Goal: Task Accomplishment & Management: Manage account settings

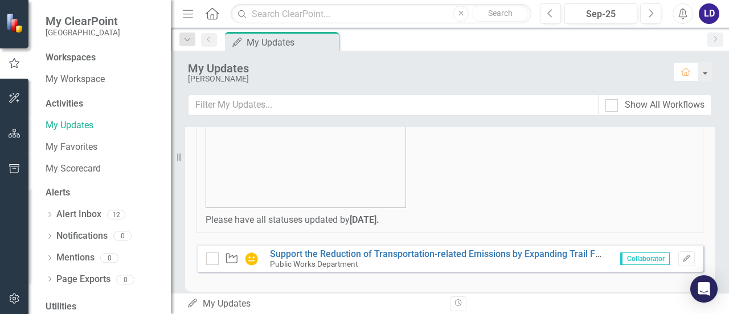
scroll to position [153, 0]
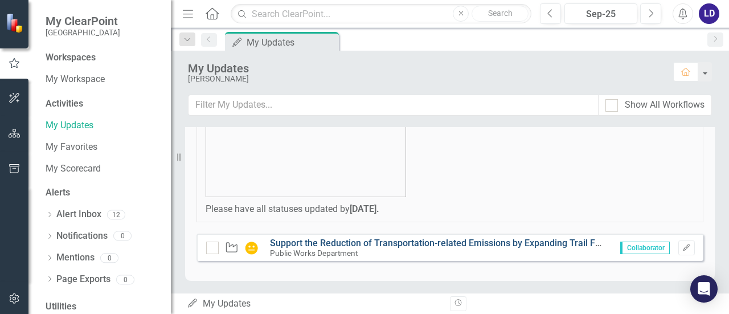
click at [380, 239] on link "Support the Reduction of Transportation-related Emissions by Expanding Trail Fa…" at bounding box center [605, 243] width 671 height 11
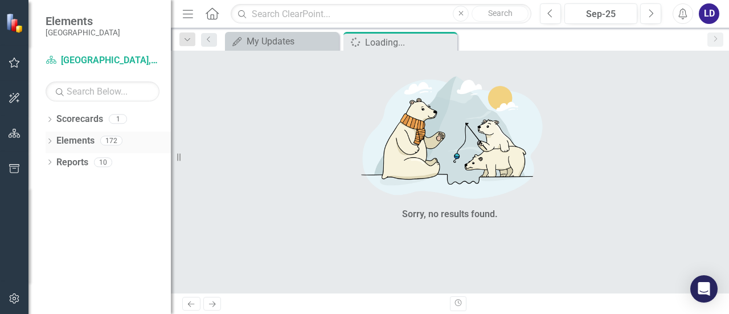
click at [82, 138] on link "Elements" at bounding box center [75, 140] width 38 height 13
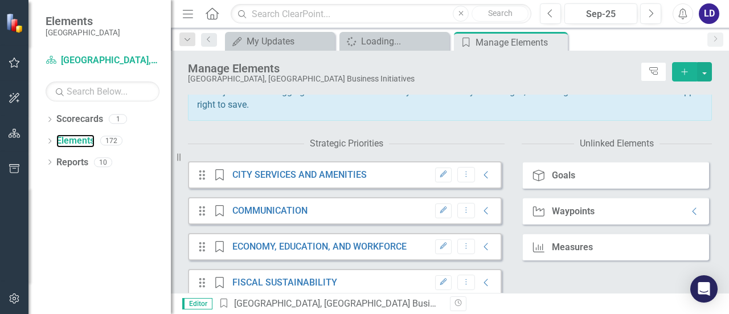
scroll to position [131, 0]
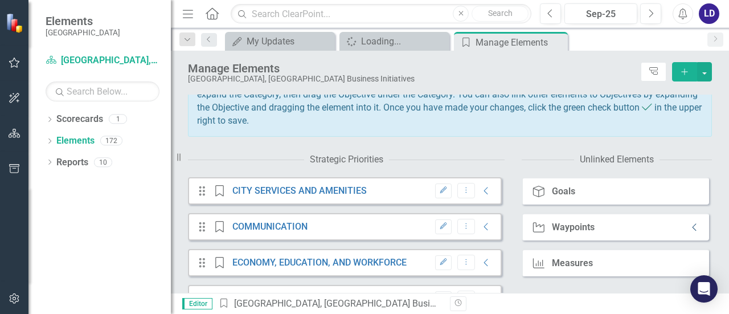
click at [689, 232] on icon "Collapse" at bounding box center [694, 227] width 11 height 9
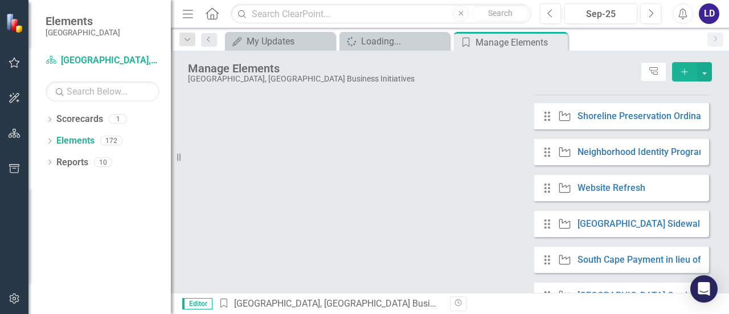
scroll to position [1357, 0]
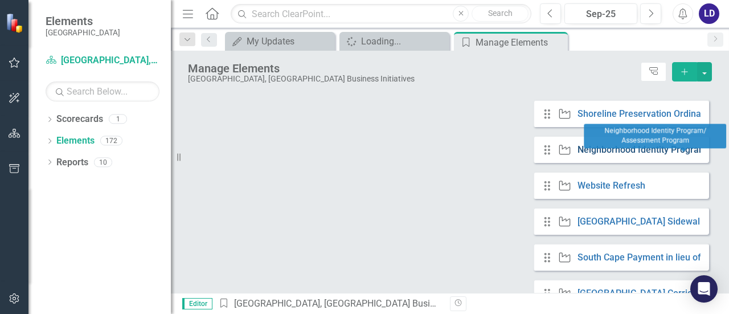
click at [603, 155] on link "Neighborhood Identity Program/ Assessment Program" at bounding box center [690, 149] width 224 height 11
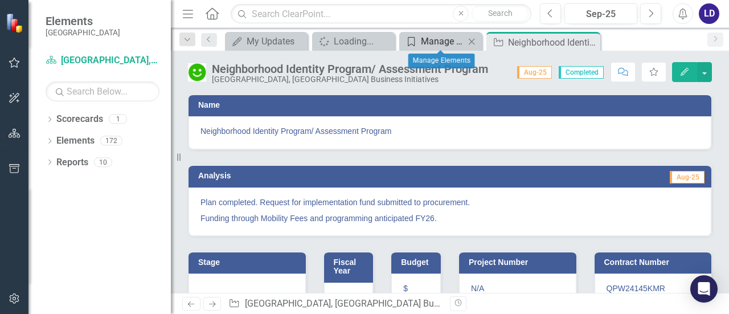
click at [433, 38] on div "Manage Elements" at bounding box center [443, 41] width 44 height 14
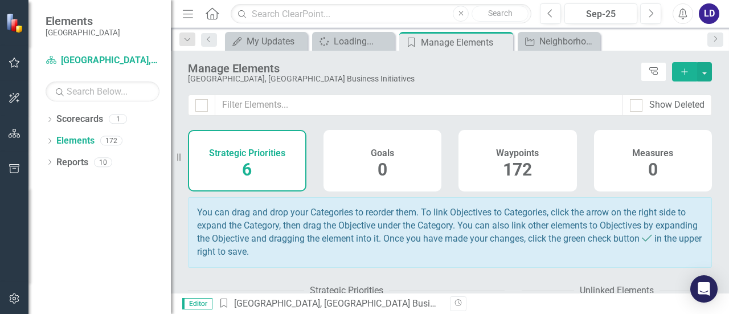
scroll to position [237, 0]
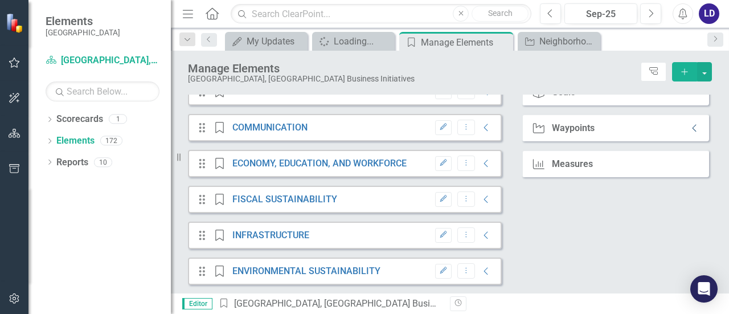
click at [689, 126] on icon "Collapse" at bounding box center [694, 128] width 11 height 9
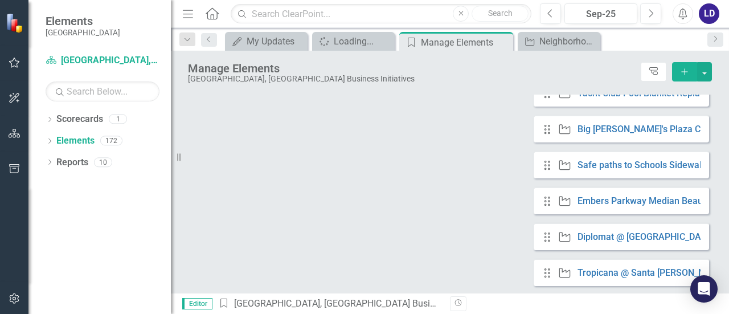
scroll to position [2458, 0]
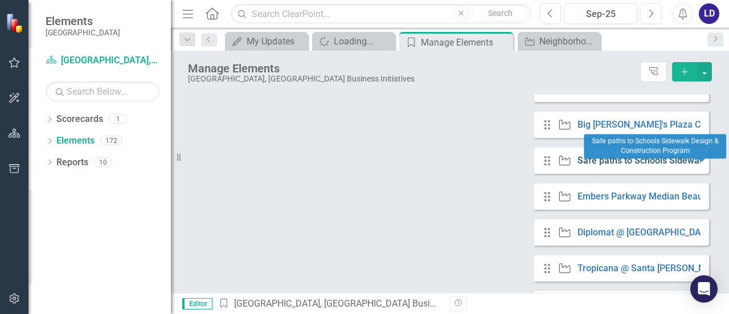
click at [594, 165] on link "Safe paths to Schools Sidewalk Design & Construction Program" at bounding box center [707, 160] width 259 height 11
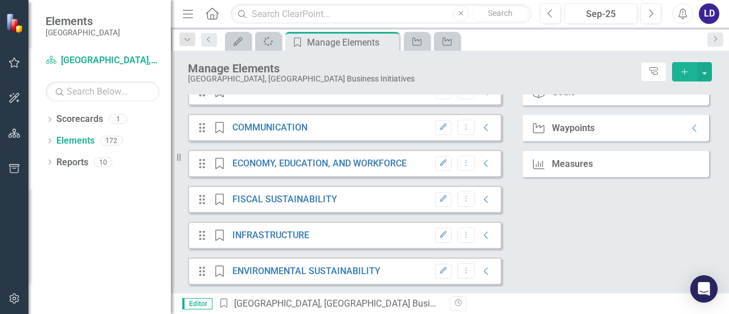
scroll to position [237, 0]
click at [293, 236] on link "INFRASTRUCTURE" at bounding box center [270, 235] width 77 height 11
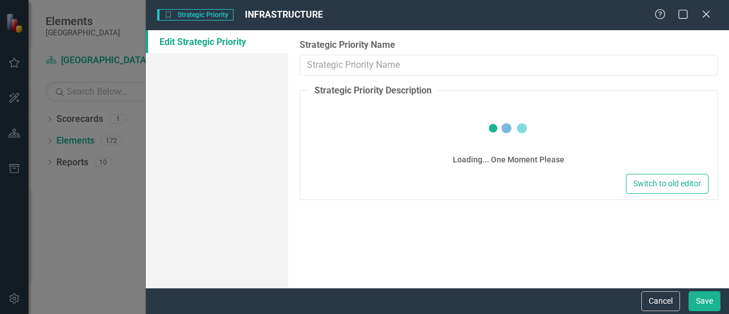
type input "INFRASTRUCTURE"
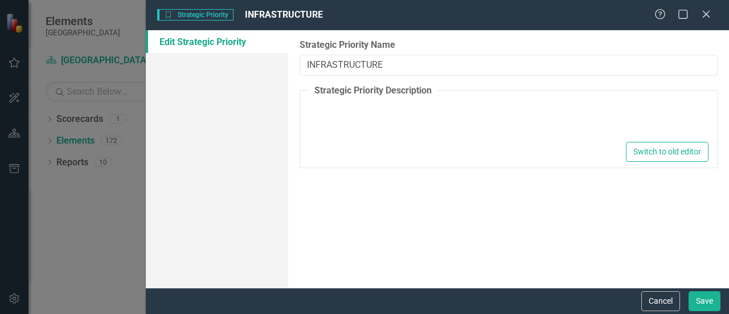
type textarea "<p>Invest in resilient infrastructure emphasizing Broadband, Mobility, and Wate…"
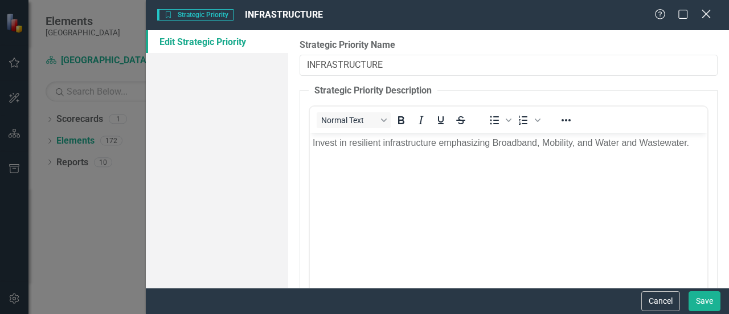
click at [709, 11] on icon at bounding box center [706, 14] width 9 height 9
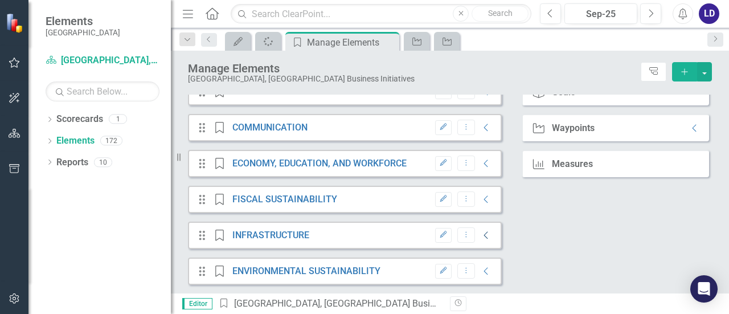
click at [481, 231] on icon "Collapse" at bounding box center [486, 235] width 11 height 9
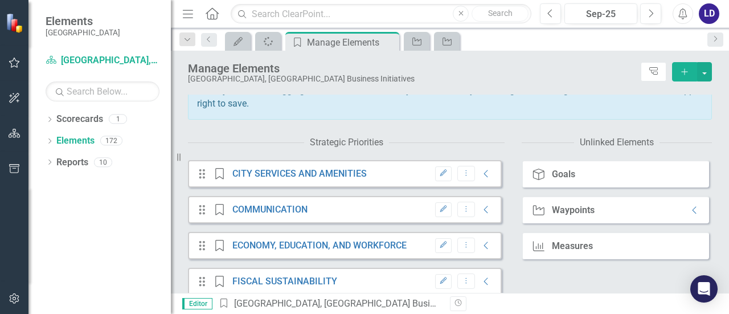
scroll to position [147, 0]
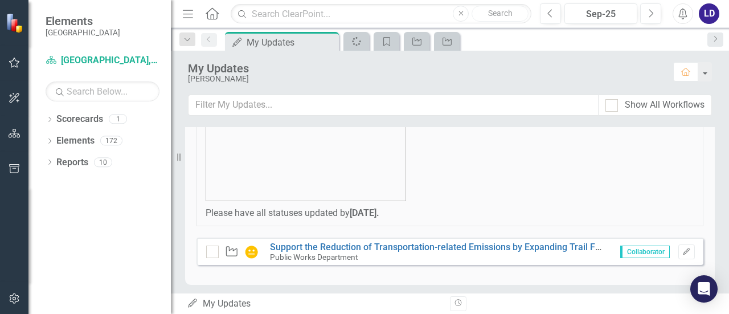
scroll to position [153, 0]
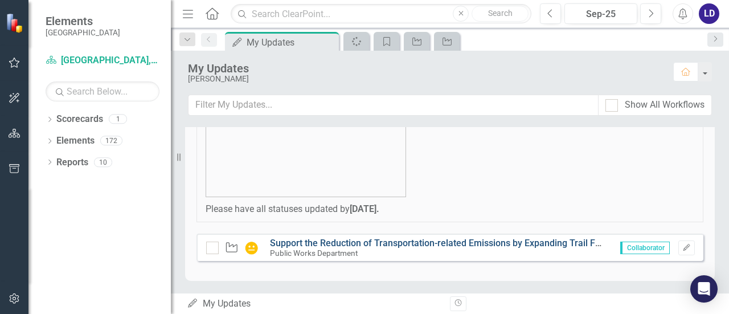
click at [394, 241] on link "Support the Reduction of Transportation-related Emissions by Expanding Trail Fa…" at bounding box center [605, 243] width 671 height 11
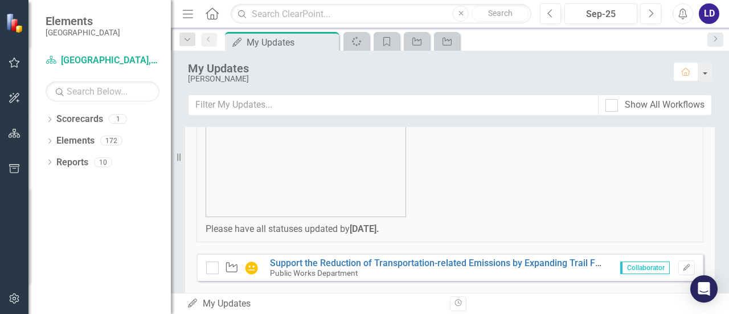
scroll to position [153, 0]
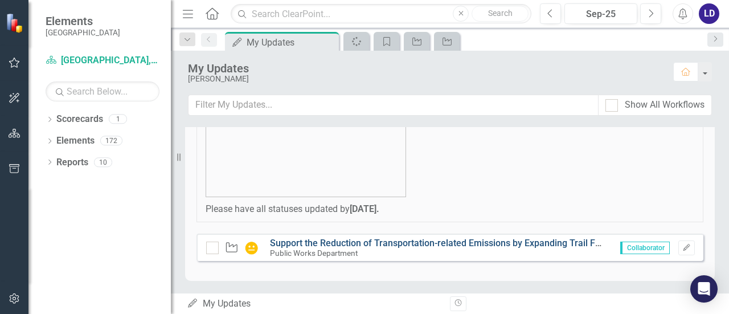
click at [568, 242] on link "Support the Reduction of Transportation-related Emissions by Expanding Trail Fa…" at bounding box center [605, 243] width 671 height 11
